Goal: Find specific page/section: Find specific page/section

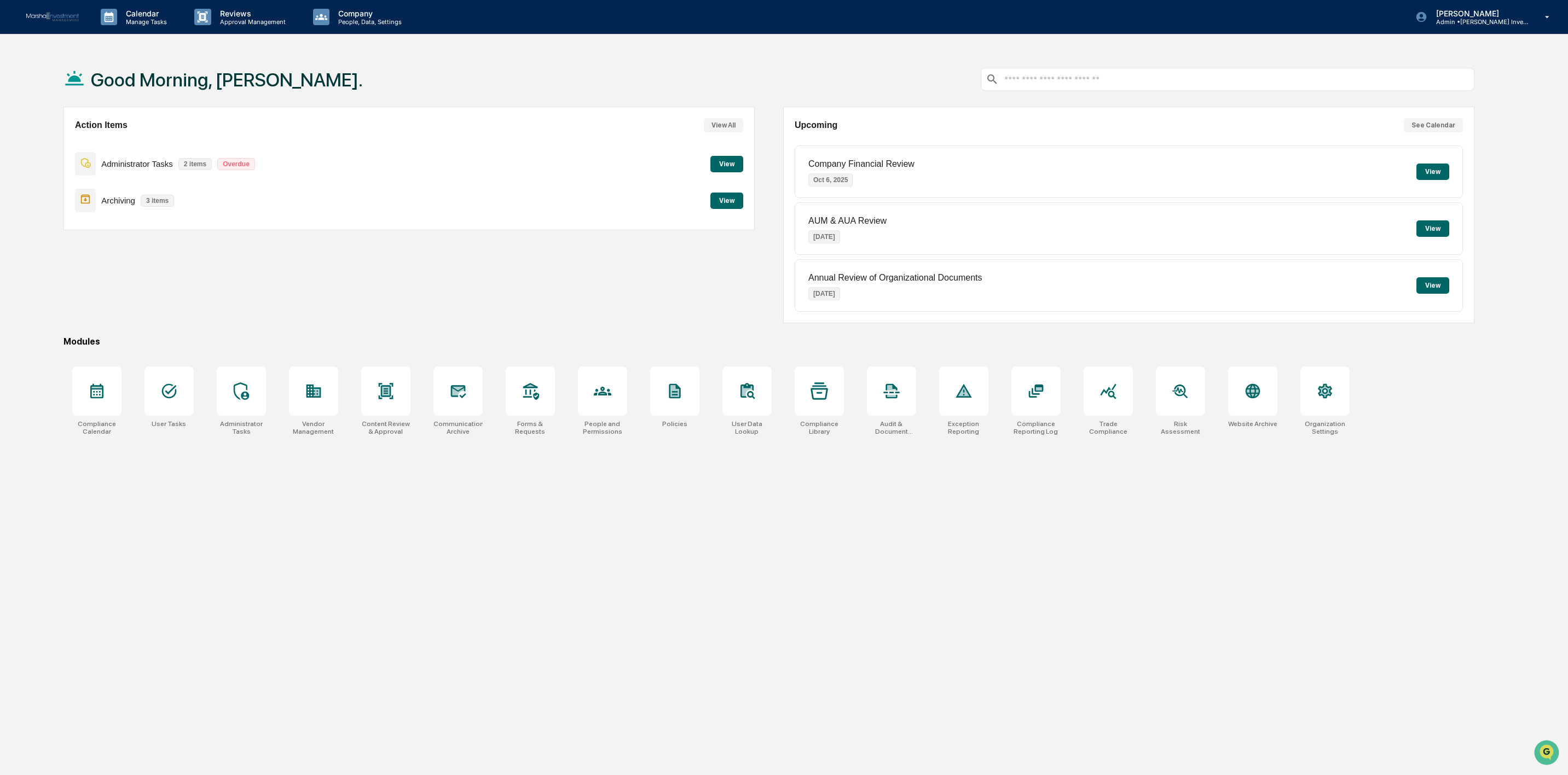
click at [717, 169] on button "View" at bounding box center [726, 164] width 33 height 16
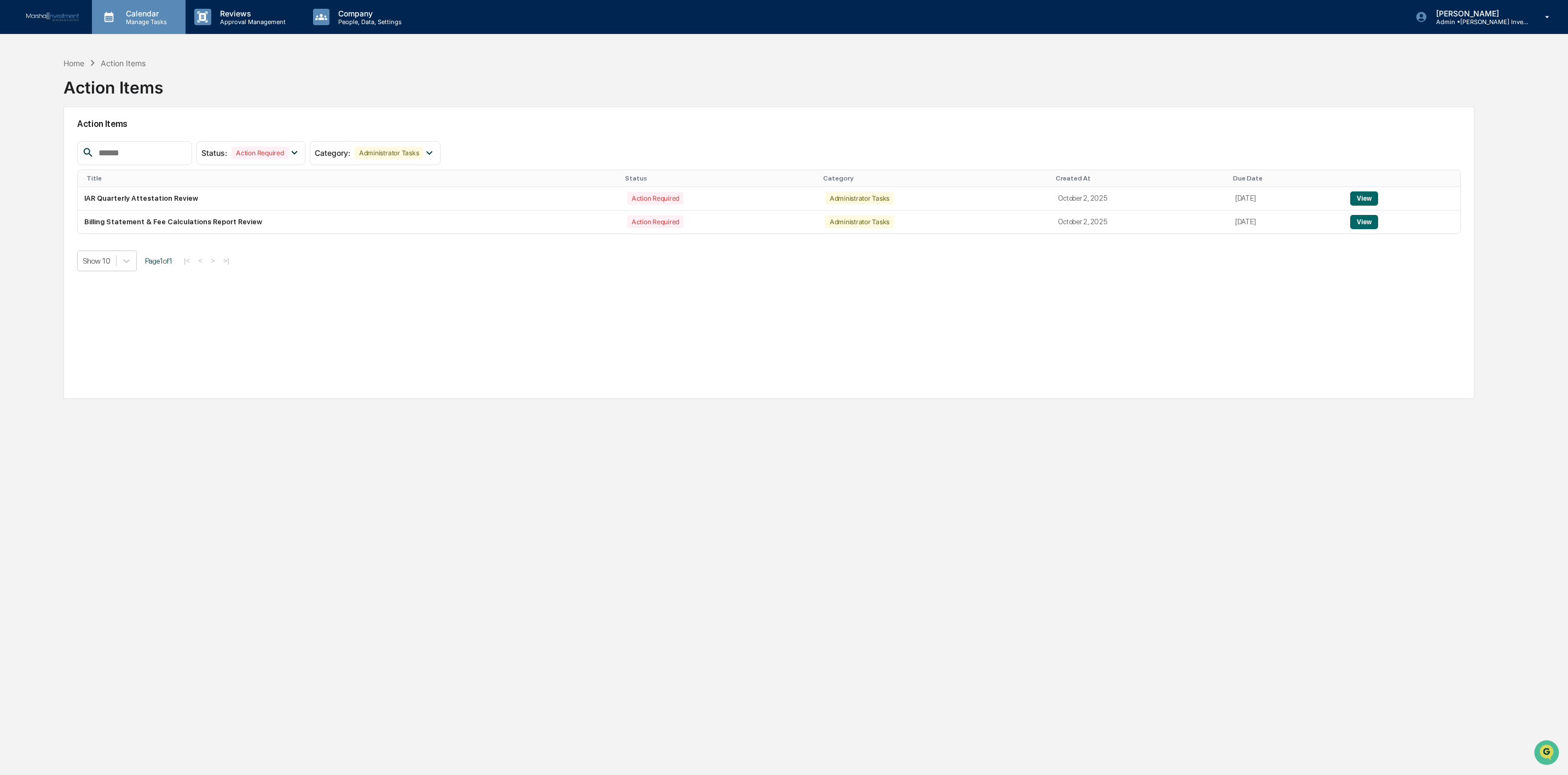
click at [128, 27] on div "Calendar Manage Tasks" at bounding box center [139, 17] width 93 height 34
click at [156, 59] on li "Compliance Calendar" at bounding box center [174, 55] width 164 height 21
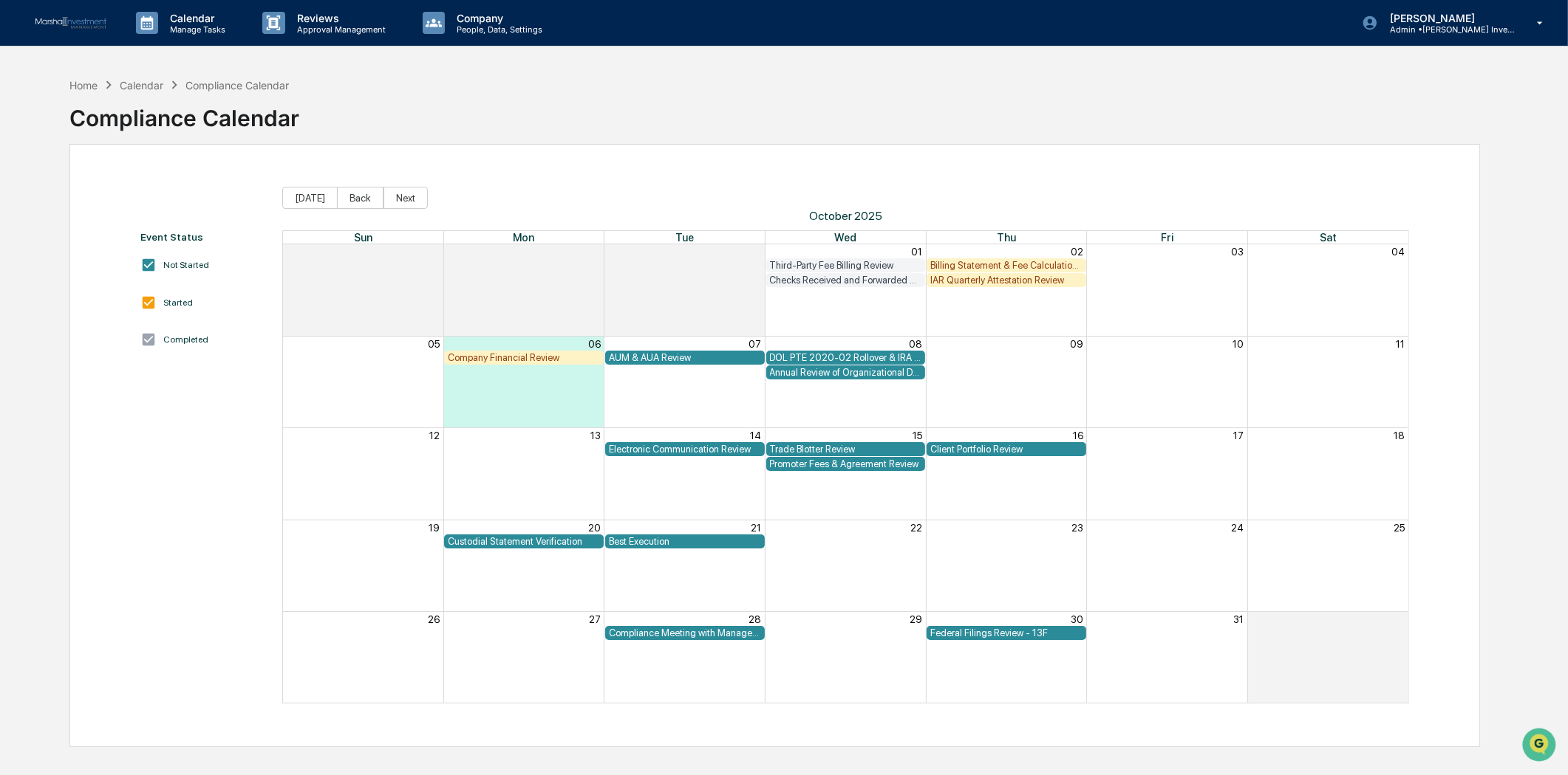
drag, startPoint x: 2087, startPoint y: 0, endPoint x: 798, endPoint y: 102, distance: 1293.0
click at [798, 102] on div "Home Calendar Compliance Calendar Compliance Calendar" at bounding box center [775, 107] width 1411 height 73
click at [367, 199] on button "Back" at bounding box center [360, 198] width 47 height 22
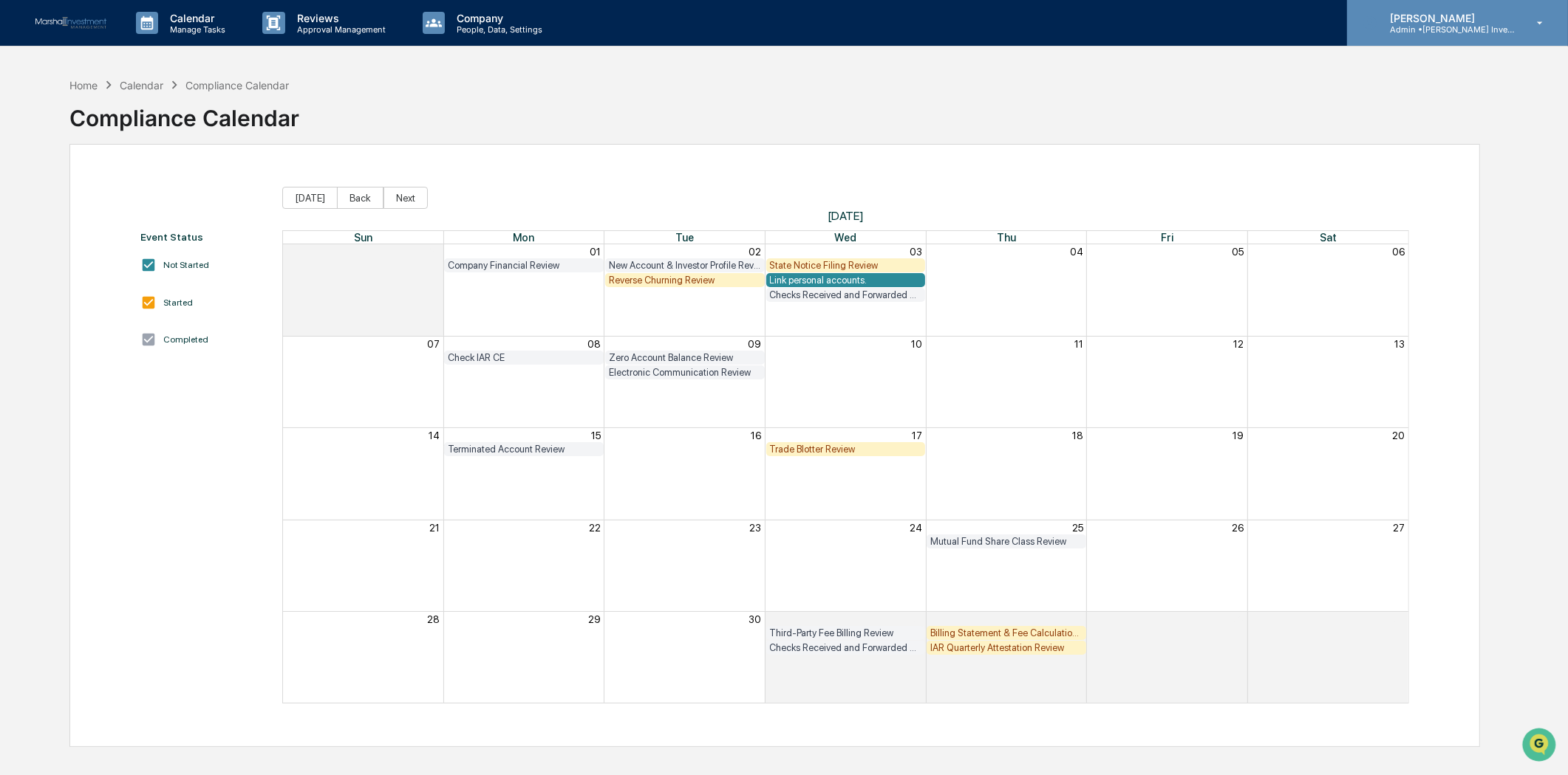
click at [1536, 23] on icon at bounding box center [1539, 23] width 26 height 14
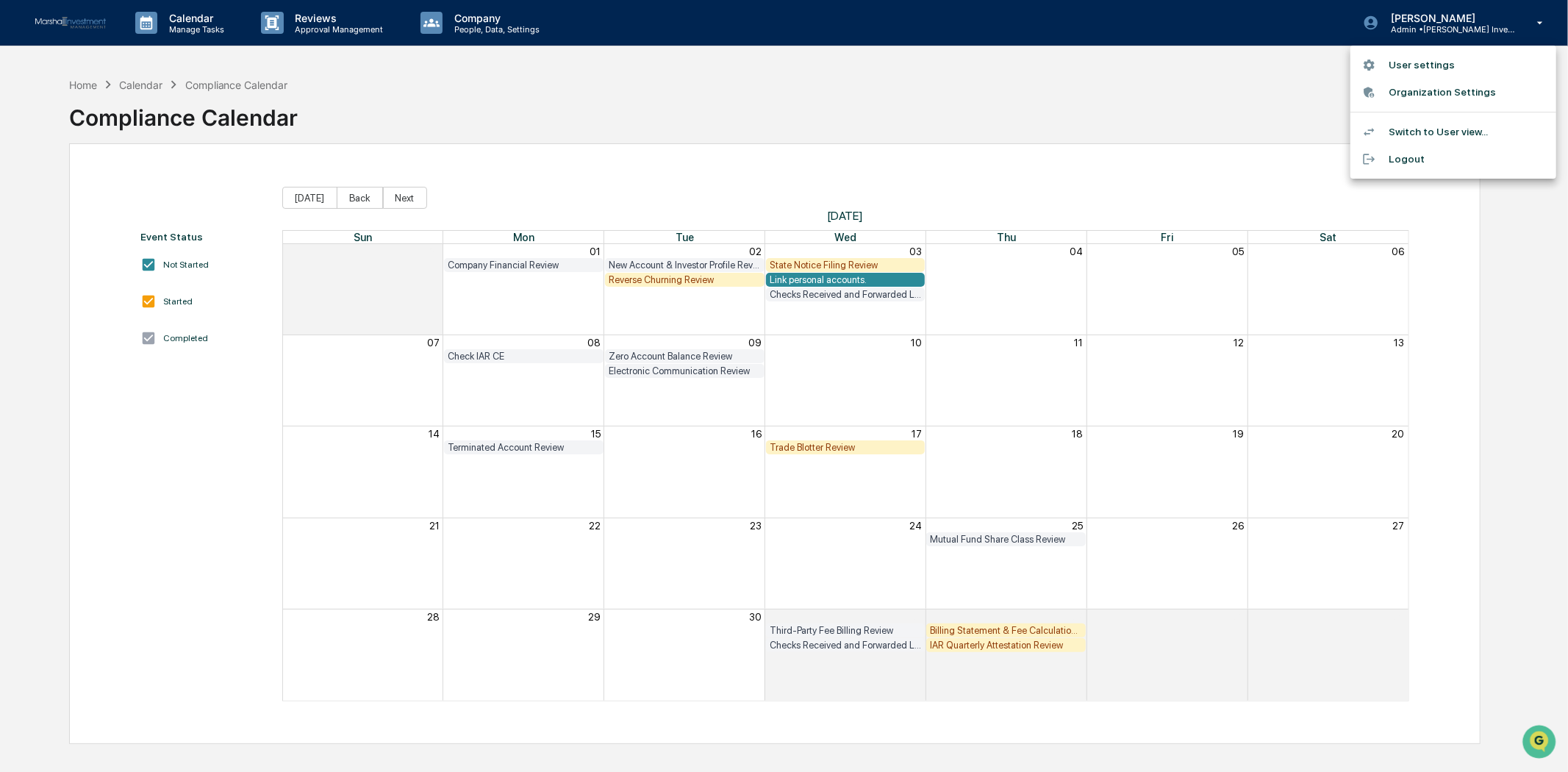
click at [1402, 152] on li "Logout" at bounding box center [1453, 159] width 206 height 28
